Goal: Information Seeking & Learning: Check status

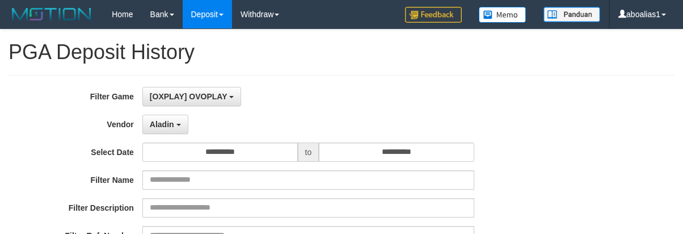
select select "**********"
select select "*"
select select "**"
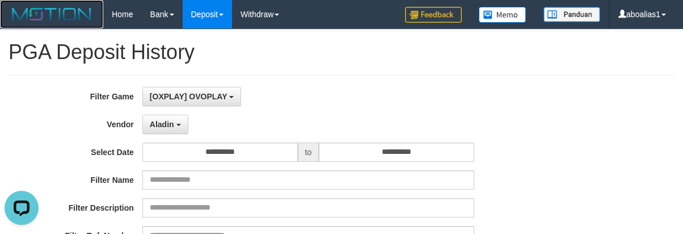
click at [48, 8] on img at bounding box center [52, 14] width 86 height 17
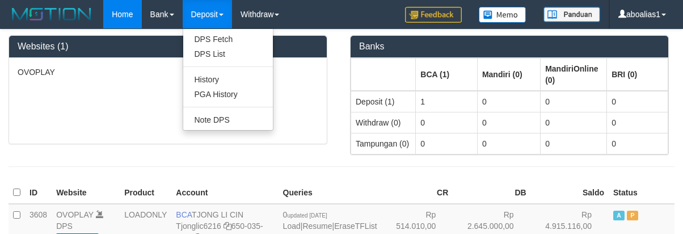
click at [215, 100] on ul "DPS Fetch DPS List History PGA History Note DPS" at bounding box center [228, 79] width 91 height 102
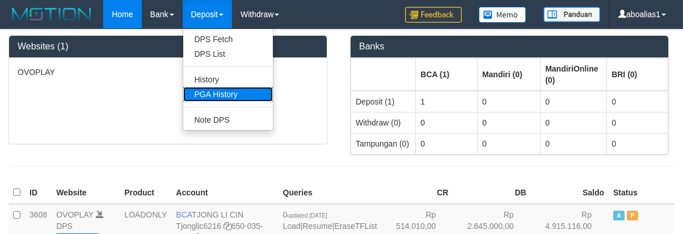
click at [206, 94] on link "PGA History" at bounding box center [228, 94] width 90 height 15
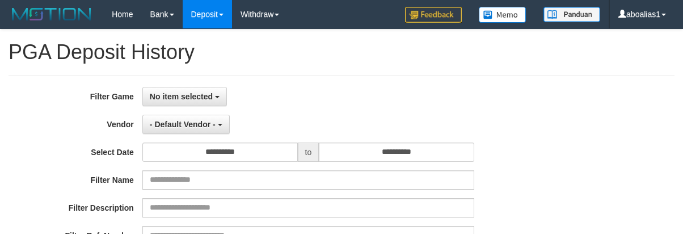
select select
select select "**"
drag, startPoint x: 179, startPoint y: 99, endPoint x: 178, endPoint y: 153, distance: 53.4
click at [178, 100] on span "No item selected" at bounding box center [181, 96] width 63 height 9
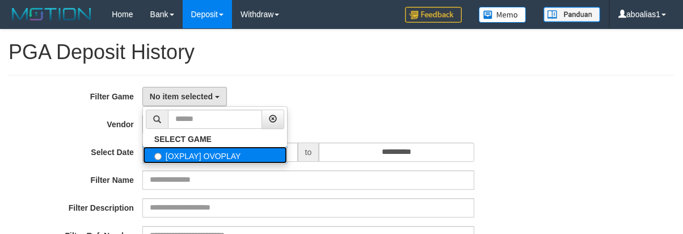
drag, startPoint x: 180, startPoint y: 156, endPoint x: 183, endPoint y: 123, distance: 33.0
click at [180, 155] on label "[OXPLAY] OVOPLAY" at bounding box center [215, 154] width 144 height 17
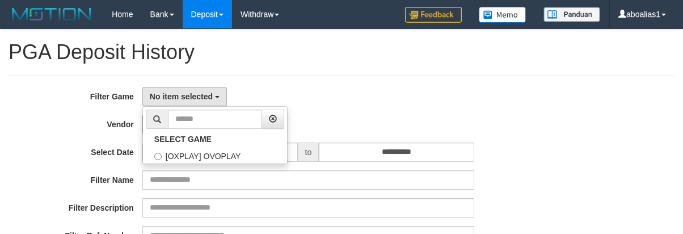
select select "****"
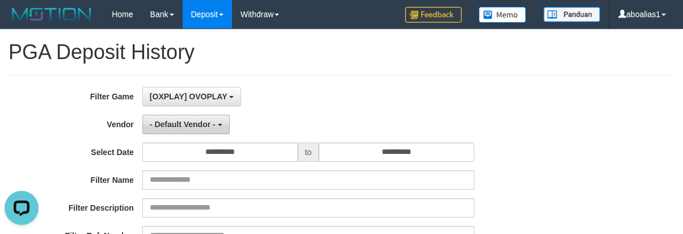
click at [183, 121] on span "- Default Vendor -" at bounding box center [183, 124] width 66 height 9
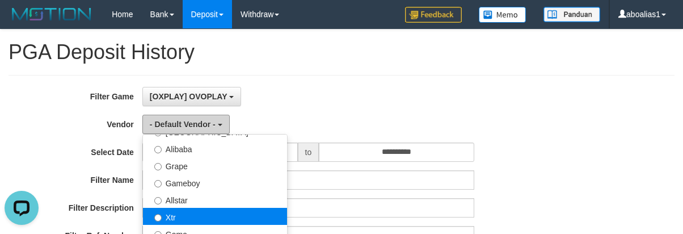
scroll to position [227, 0]
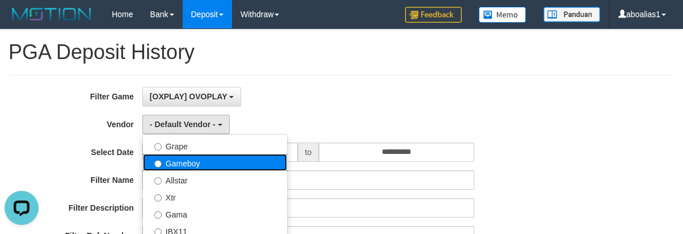
click at [185, 164] on label "Gameboy" at bounding box center [215, 162] width 144 height 17
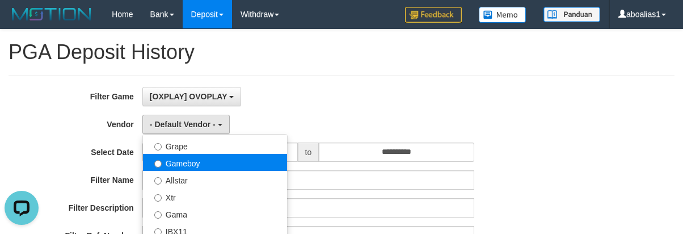
select select "**********"
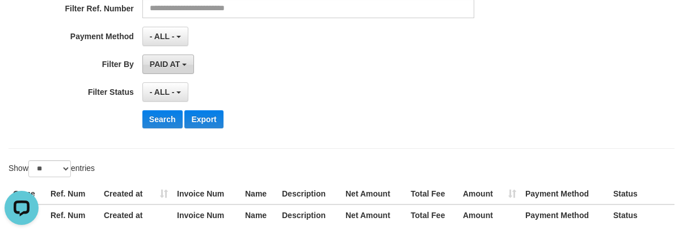
click at [163, 69] on button "PAID AT" at bounding box center [168, 63] width 52 height 19
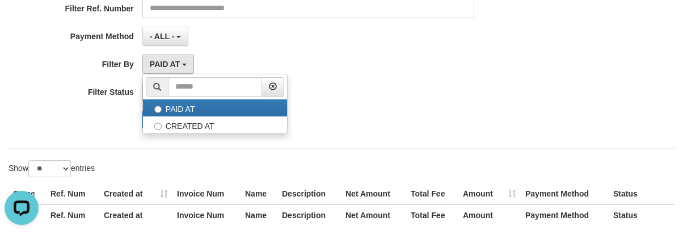
click at [167, 117] on ul "PAID AT CREATED AT" at bounding box center [214, 104] width 145 height 60
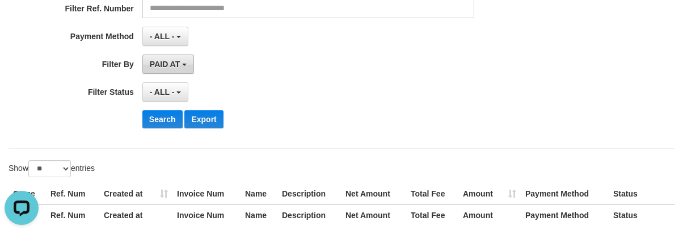
click at [169, 69] on button "PAID AT" at bounding box center [168, 63] width 52 height 19
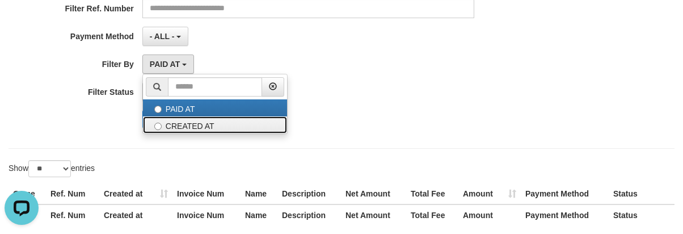
drag, startPoint x: 167, startPoint y: 122, endPoint x: 166, endPoint y: 105, distance: 17.0
click at [167, 123] on label "CREATED AT" at bounding box center [215, 124] width 144 height 17
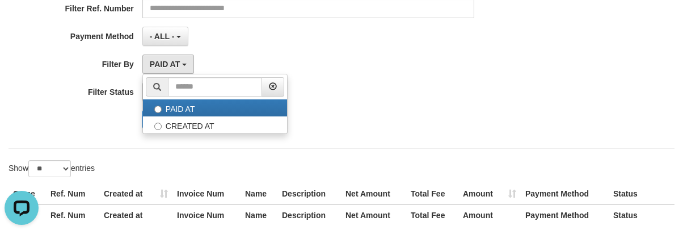
select select "*"
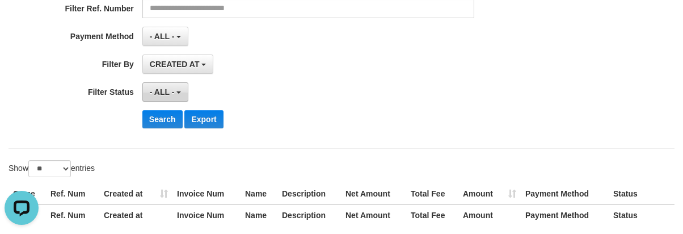
click at [166, 88] on span "- ALL -" at bounding box center [162, 91] width 25 height 9
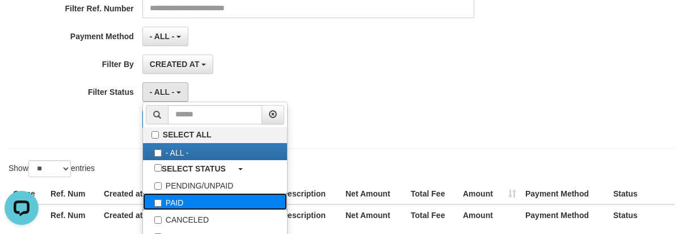
click at [179, 200] on label "PAID" at bounding box center [215, 201] width 144 height 17
select select "*"
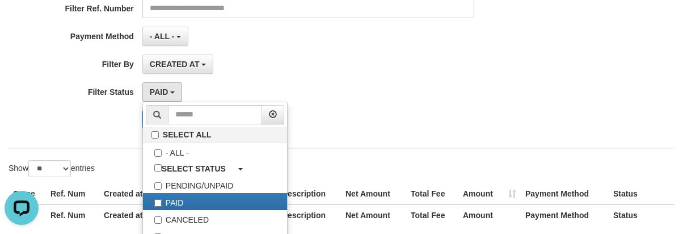
click at [249, 67] on div "CREATED AT PAID AT CREATED AT" at bounding box center [308, 63] width 332 height 19
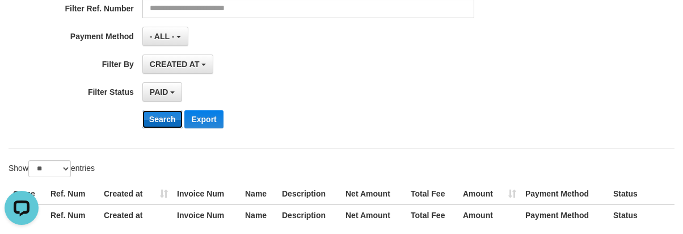
click at [145, 123] on button "Search" at bounding box center [162, 119] width 40 height 18
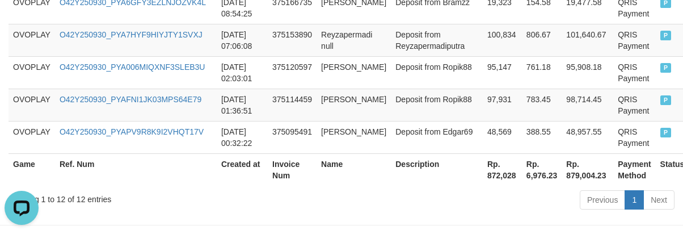
scroll to position [720, 0]
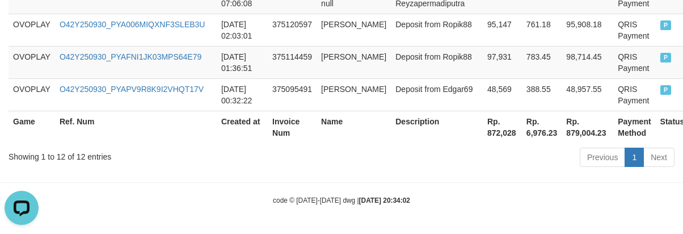
click at [483, 140] on th "Rp. 872,028" at bounding box center [502, 127] width 39 height 32
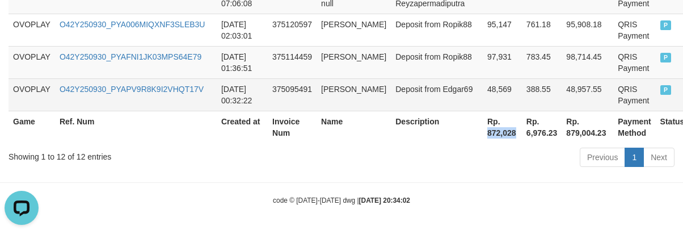
copy th "872,028"
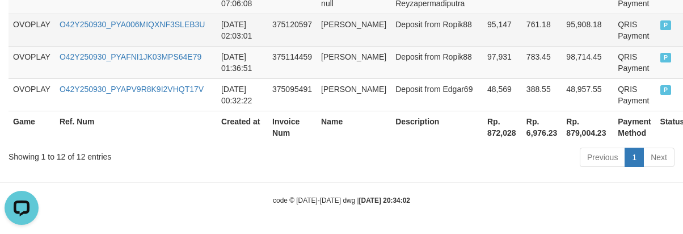
click at [303, 32] on td "375120597" at bounding box center [292, 30] width 49 height 32
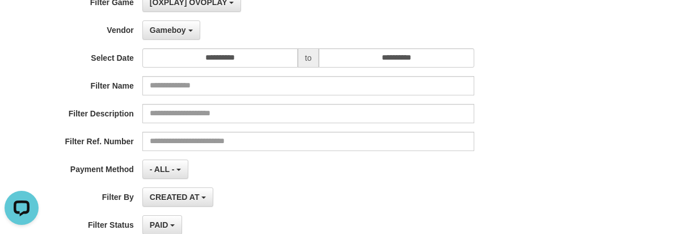
scroll to position [0, 0]
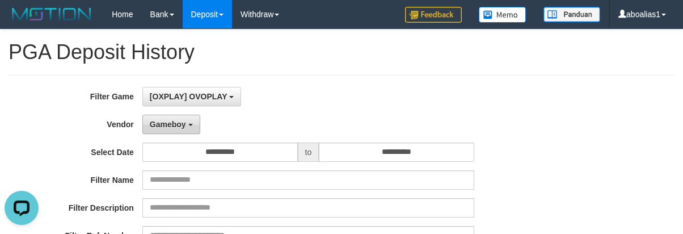
click at [154, 123] on span "Gameboy" at bounding box center [168, 124] width 36 height 9
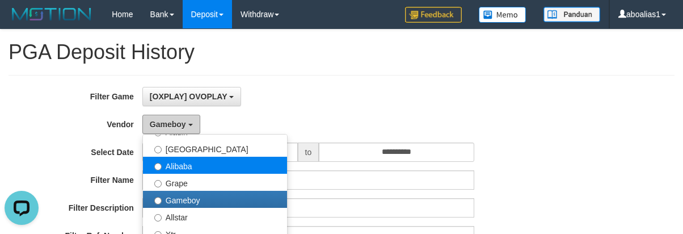
scroll to position [170, 0]
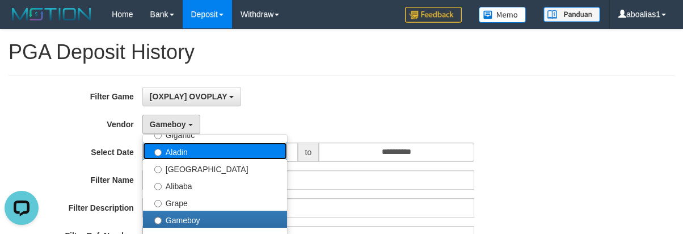
click at [180, 146] on label "Aladin" at bounding box center [215, 150] width 144 height 17
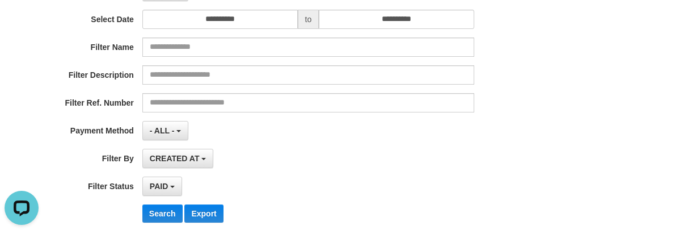
scroll to position [284, 0]
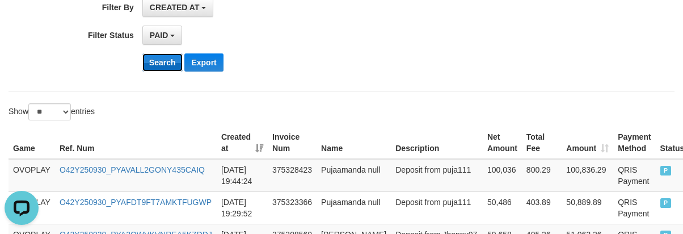
click at [157, 60] on button "Search" at bounding box center [162, 62] width 40 height 18
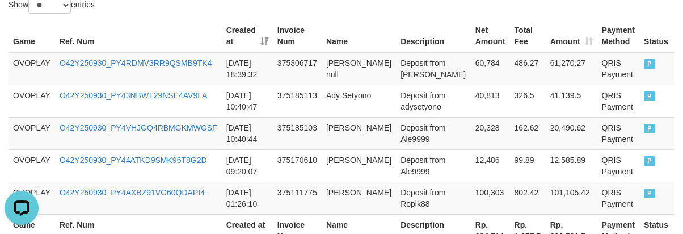
scroll to position [494, 0]
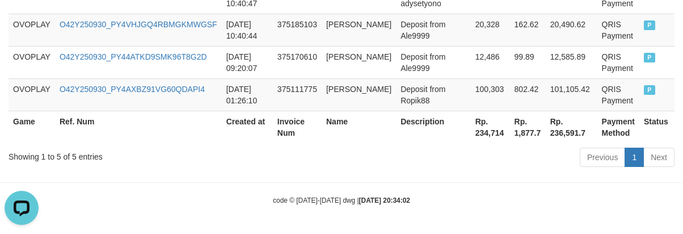
click at [471, 138] on th "Rp. 234,714" at bounding box center [490, 127] width 39 height 32
copy th "234,714"
click at [553, 103] on td "101,105.42" at bounding box center [572, 94] width 52 height 32
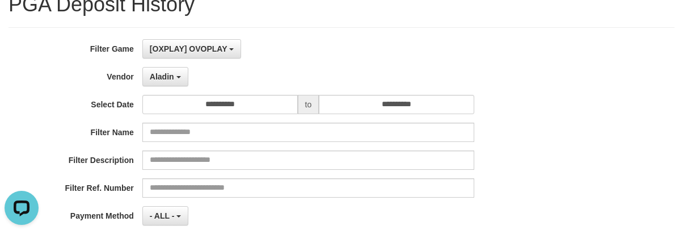
scroll to position [0, 0]
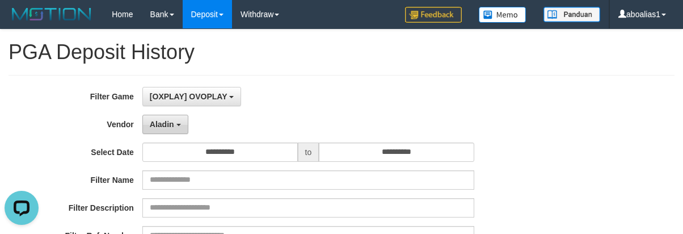
click at [149, 127] on button "Aladin" at bounding box center [165, 124] width 46 height 19
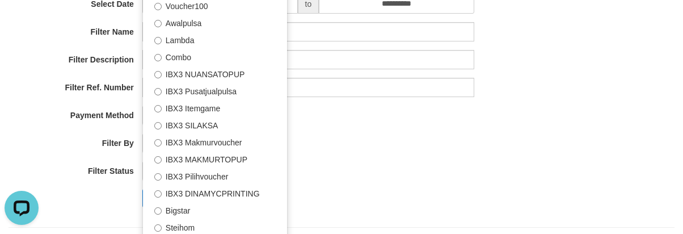
scroll to position [284, 0]
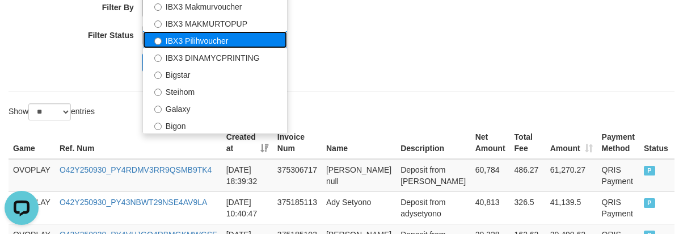
click at [198, 36] on label "IBX3 Pilihvoucher" at bounding box center [215, 39] width 144 height 17
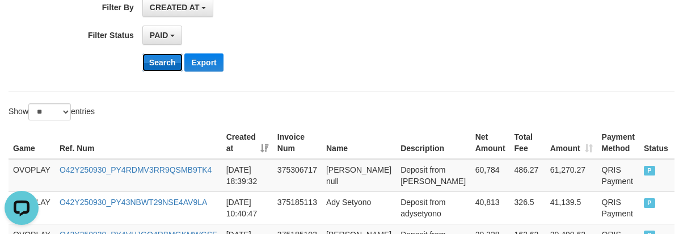
click at [149, 60] on button "Search" at bounding box center [162, 62] width 40 height 18
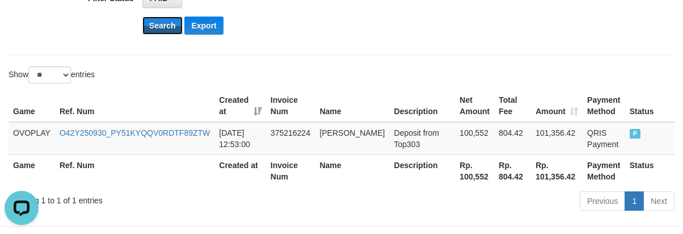
scroll to position [341, 0]
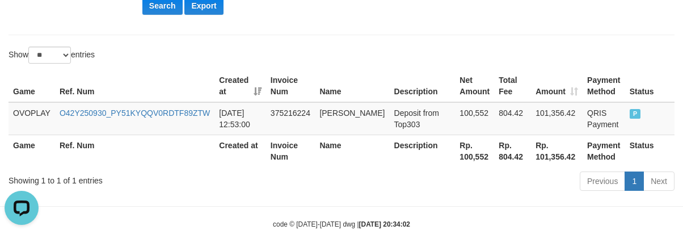
click at [455, 152] on th "Rp. 100,552" at bounding box center [474, 151] width 39 height 32
click at [456, 154] on th "Rp. 100,552" at bounding box center [474, 151] width 39 height 32
click at [465, 156] on th "Rp. 100,552" at bounding box center [474, 151] width 39 height 32
copy th "100,552"
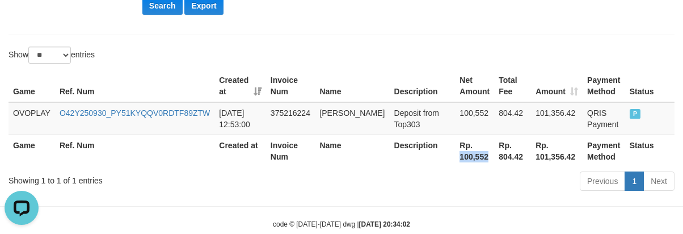
click at [252, 81] on th "Created at" at bounding box center [241, 86] width 52 height 32
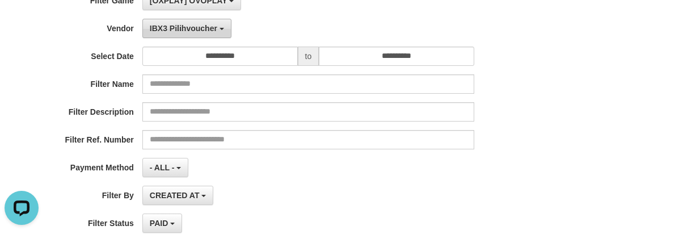
scroll to position [0, 0]
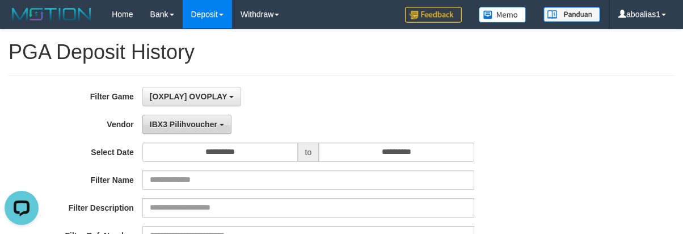
click at [181, 123] on span "IBX3 Pilihvoucher" at bounding box center [184, 124] width 68 height 9
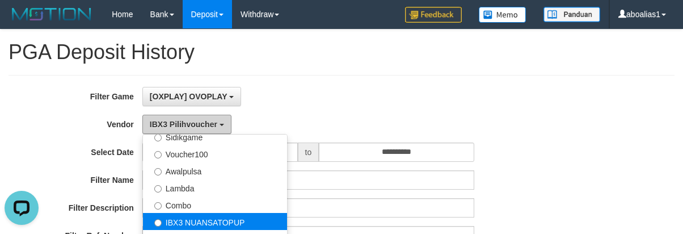
scroll to position [227, 0]
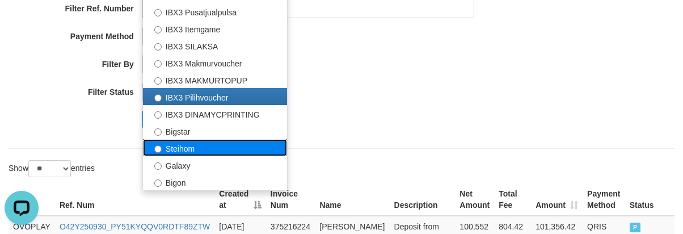
click at [190, 148] on label "Steihom" at bounding box center [215, 147] width 144 height 17
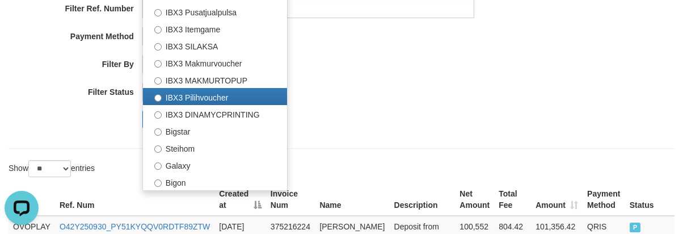
select select "**********"
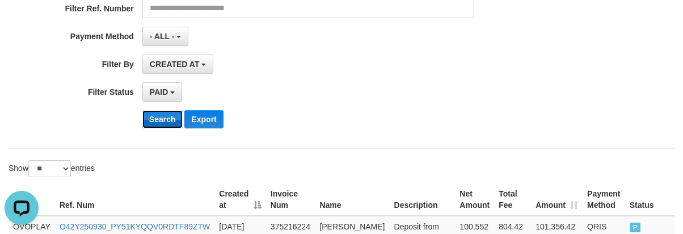
click at [157, 117] on button "Search" at bounding box center [162, 119] width 40 height 18
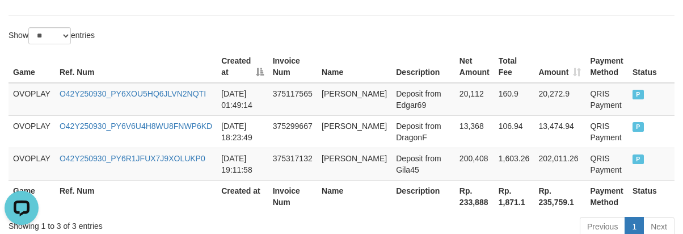
scroll to position [397, 0]
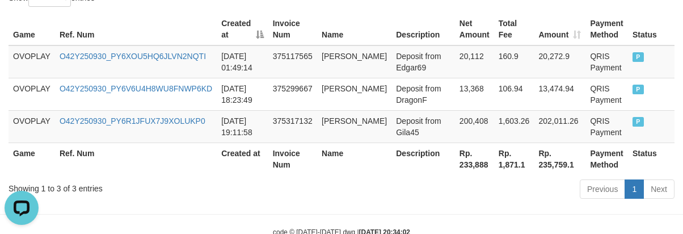
click at [456, 166] on th "Rp. 233,888" at bounding box center [474, 158] width 39 height 32
copy th "233,888"
drag, startPoint x: 456, startPoint y: 166, endPoint x: 449, endPoint y: 164, distance: 7.0
click at [456, 166] on th "Rp. 233,888" at bounding box center [474, 158] width 39 height 32
click at [306, 121] on td "375317132" at bounding box center [292, 126] width 49 height 32
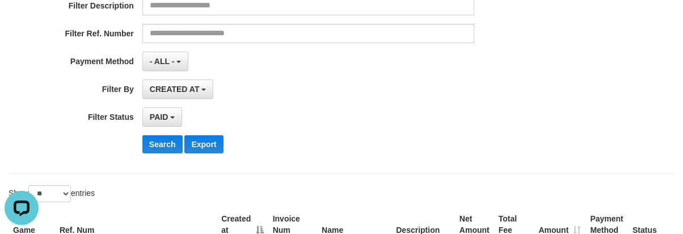
scroll to position [0, 0]
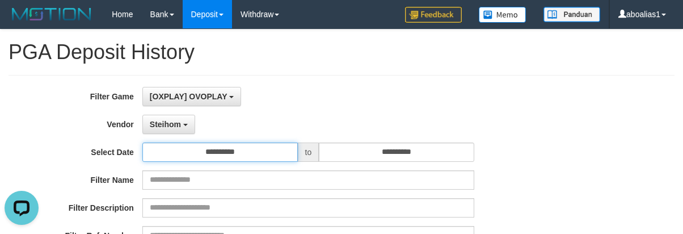
click at [226, 154] on input "**********" at bounding box center [220, 151] width 156 height 19
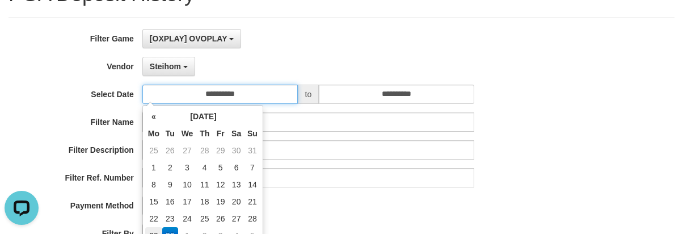
scroll to position [114, 0]
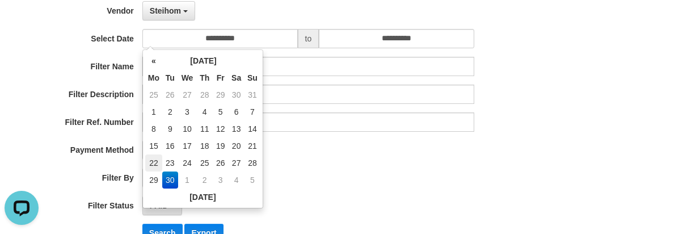
click at [155, 156] on td "22" at bounding box center [153, 162] width 17 height 17
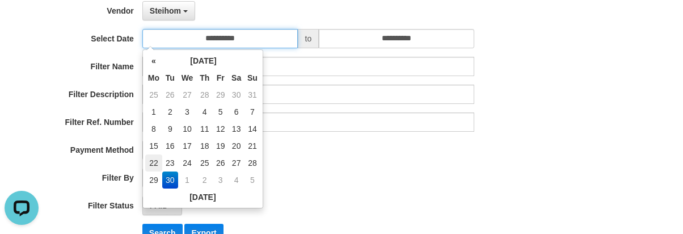
type input "**********"
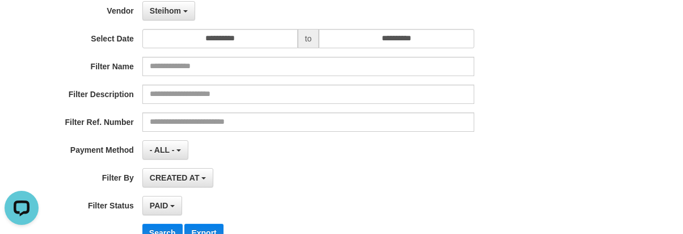
click at [316, 166] on div "**********" at bounding box center [284, 111] width 569 height 277
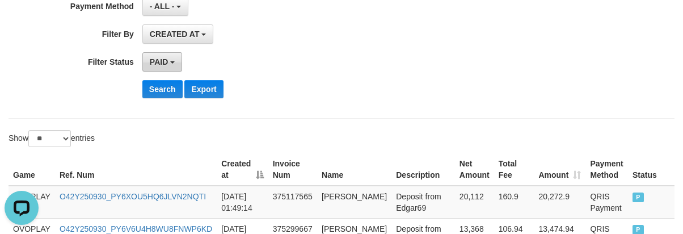
scroll to position [227, 0]
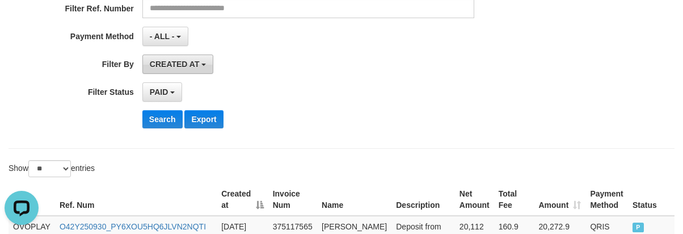
click at [164, 66] on span "CREATED AT" at bounding box center [175, 64] width 50 height 9
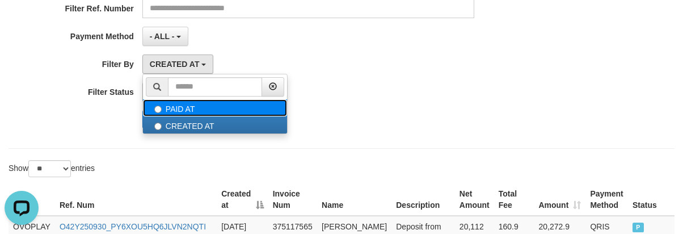
click at [166, 101] on label "PAID AT" at bounding box center [215, 107] width 144 height 17
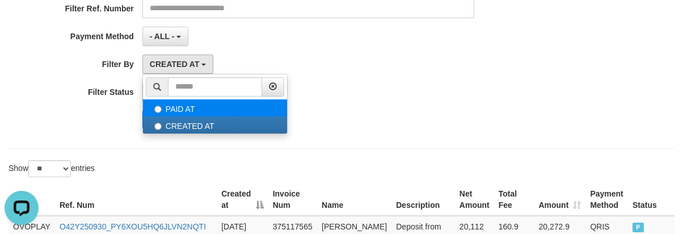
select select "*"
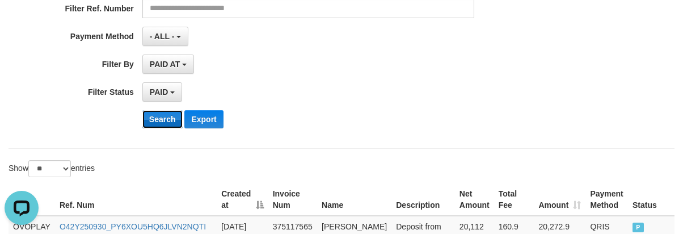
click at [156, 112] on button "Search" at bounding box center [162, 119] width 40 height 18
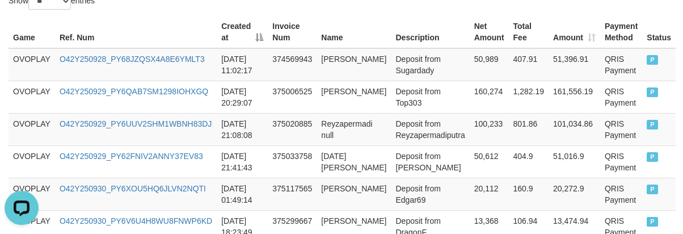
scroll to position [559, 0]
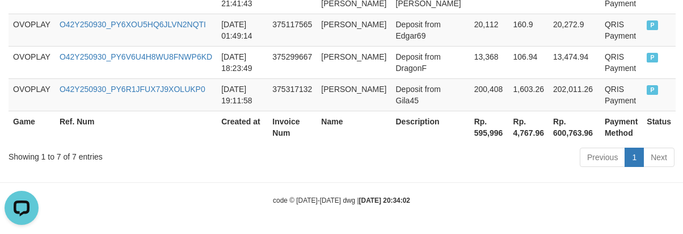
click at [471, 140] on th "Rp. 595,996" at bounding box center [489, 127] width 39 height 32
copy th "595,996"
click at [472, 139] on th "Rp. 595,996" at bounding box center [489, 127] width 39 height 32
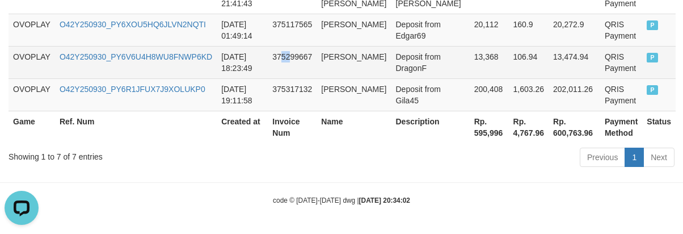
click at [292, 72] on td "375299667" at bounding box center [292, 62] width 49 height 32
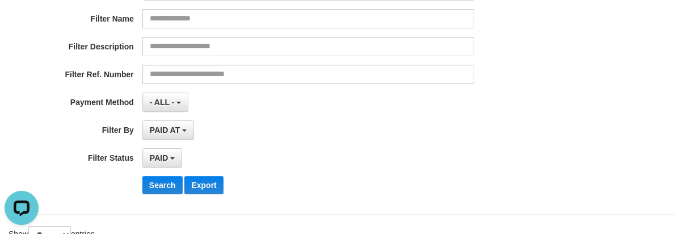
scroll to position [0, 0]
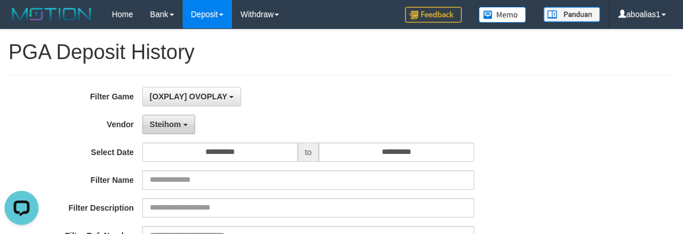
click at [175, 131] on button "Steihom" at bounding box center [168, 124] width 53 height 19
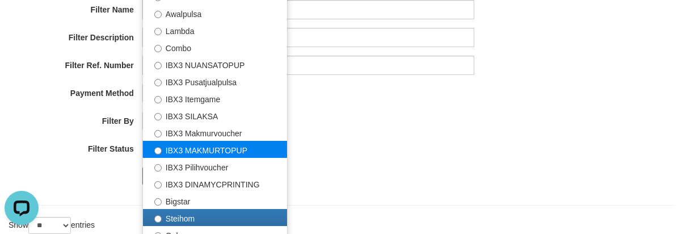
scroll to position [423, 0]
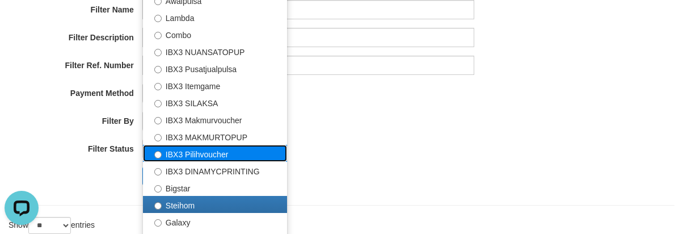
click at [192, 153] on label "IBX3 Pilihvoucher" at bounding box center [215, 153] width 144 height 17
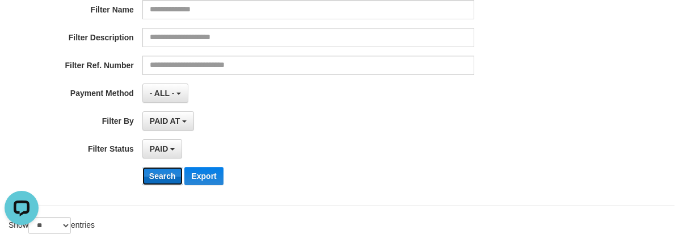
click at [157, 177] on button "Search" at bounding box center [162, 176] width 40 height 18
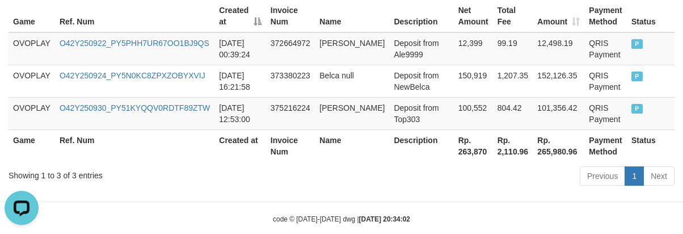
scroll to position [429, 0]
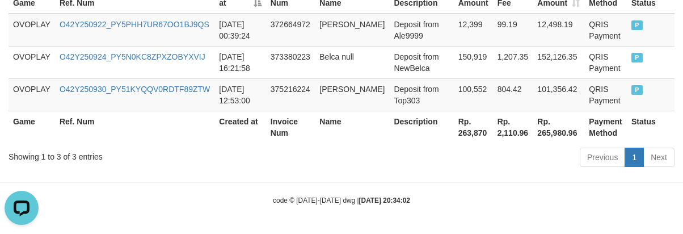
click at [455, 131] on th "Rp. 263,870" at bounding box center [473, 127] width 39 height 32
click at [456, 132] on th "Rp. 263,870" at bounding box center [473, 127] width 39 height 32
copy th "263,870"
drag, startPoint x: 272, startPoint y: 88, endPoint x: 286, endPoint y: 92, distance: 13.6
click at [280, 91] on td "375216224" at bounding box center [290, 94] width 49 height 32
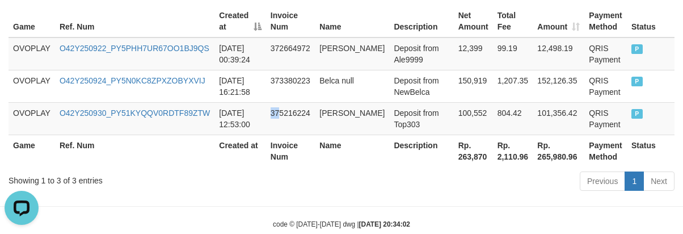
scroll to position [0, 0]
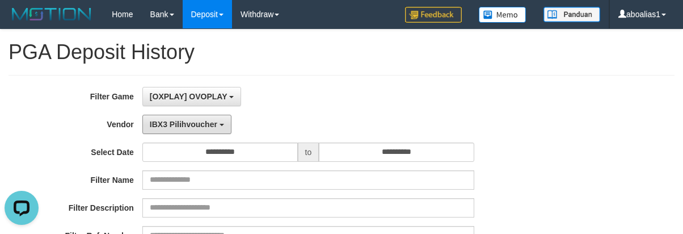
drag, startPoint x: 145, startPoint y: 123, endPoint x: 161, endPoint y: 144, distance: 26.0
click at [152, 125] on button "IBX3 Pilihvoucher" at bounding box center [186, 124] width 89 height 19
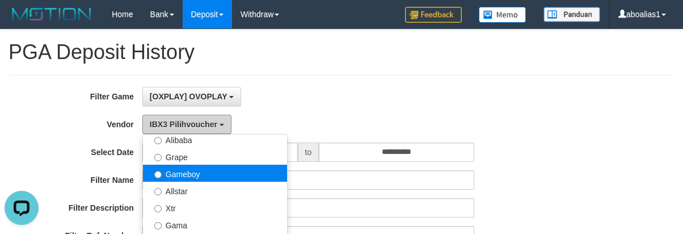
scroll to position [196, 0]
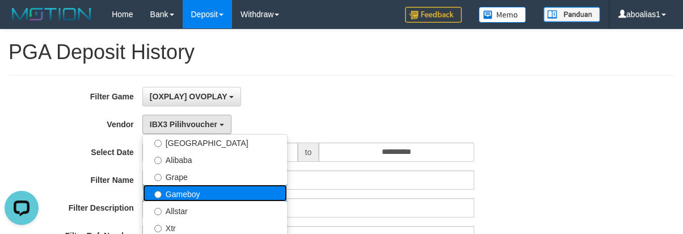
click at [186, 190] on label "Gameboy" at bounding box center [215, 192] width 144 height 17
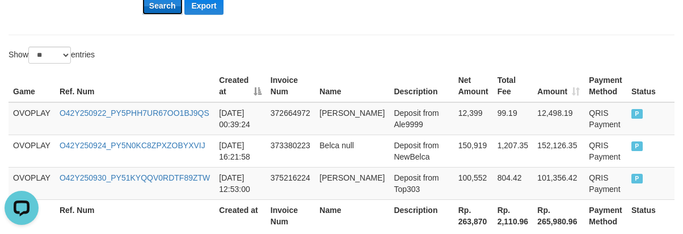
click at [160, 14] on button "Search" at bounding box center [162, 6] width 40 height 18
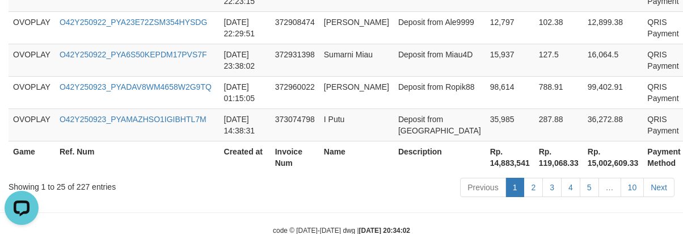
scroll to position [1141, 0]
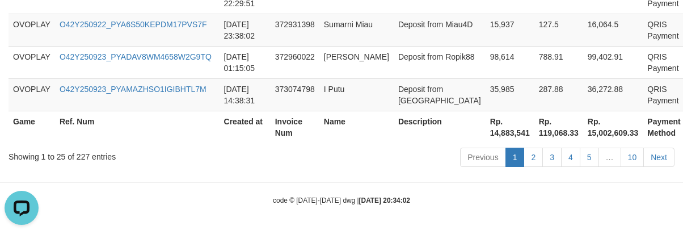
click at [486, 140] on th "Rp. 14,883,541" at bounding box center [510, 127] width 49 height 32
copy th "14,883,541"
drag, startPoint x: 398, startPoint y: 76, endPoint x: 393, endPoint y: 93, distance: 17.2
click at [399, 76] on td "Deposit from Ropik88" at bounding box center [440, 62] width 92 height 32
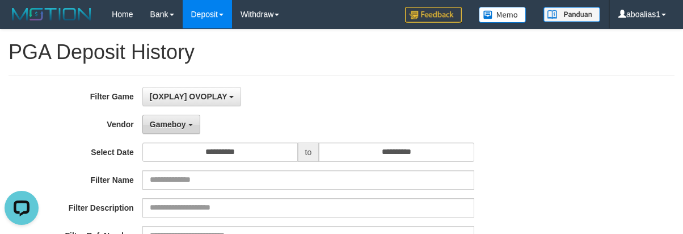
click at [182, 124] on span "Gameboy" at bounding box center [168, 124] width 36 height 9
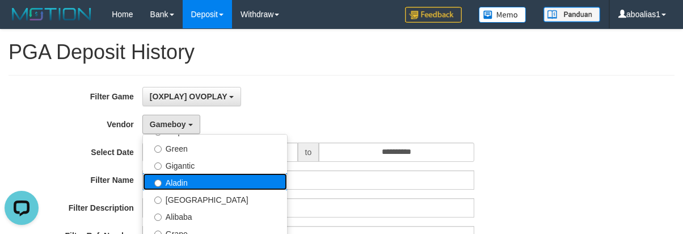
click at [186, 183] on label "Aladin" at bounding box center [215, 181] width 144 height 17
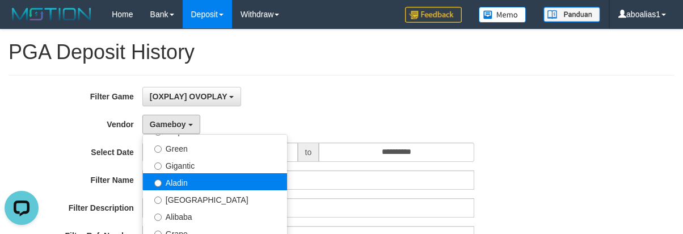
select select "**********"
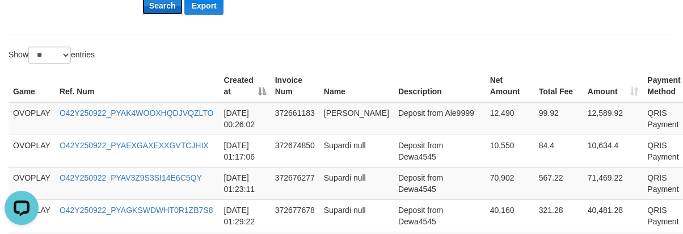
click at [157, 3] on button "Search" at bounding box center [162, 6] width 40 height 18
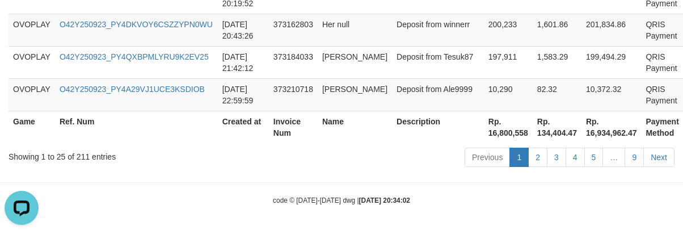
click at [484, 136] on th "Rp. 16,800,558" at bounding box center [508, 127] width 49 height 32
copy th "16,800,558"
